Goal: Task Accomplishment & Management: Use online tool/utility

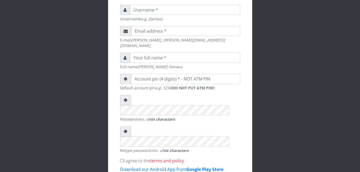
scroll to position [171, 0]
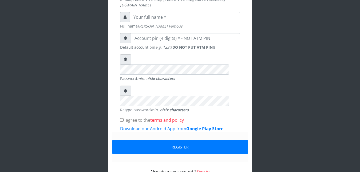
click at [203, 168] on link "Sign in" at bounding box center [202, 171] width 13 height 6
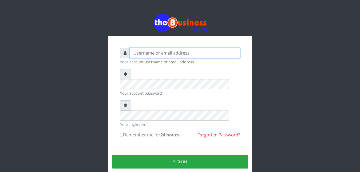
click at [144, 55] on input "text" at bounding box center [185, 53] width 110 height 10
type input "Ifytex"
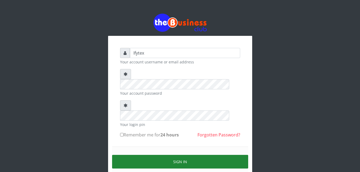
click at [153, 155] on button "Sign in" at bounding box center [180, 162] width 136 height 14
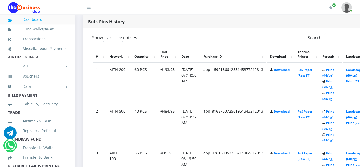
scroll to position [272, 0]
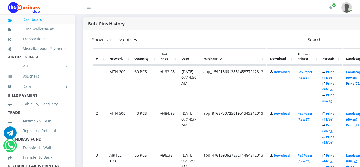
click at [357, 81] on link "Print (72/pg)" at bounding box center [355, 83] width 19 height 4
click at [334, 135] on link "Print (85/pg)" at bounding box center [327, 140] width 11 height 10
